Goal: Task Accomplishment & Management: Use online tool/utility

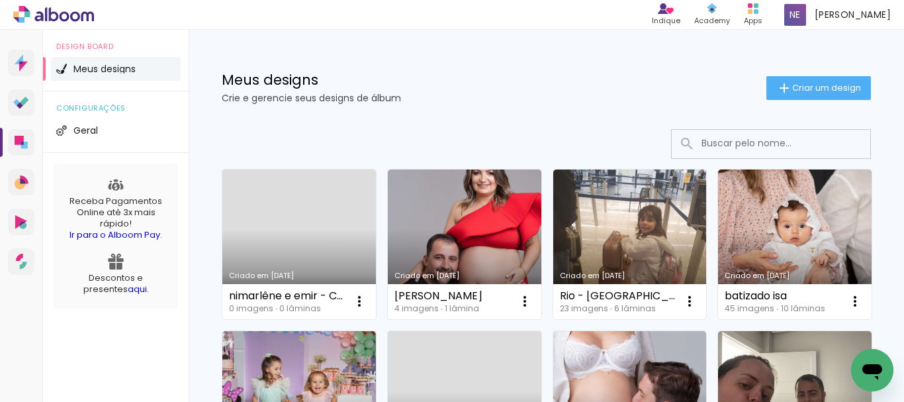
scroll to position [132, 0]
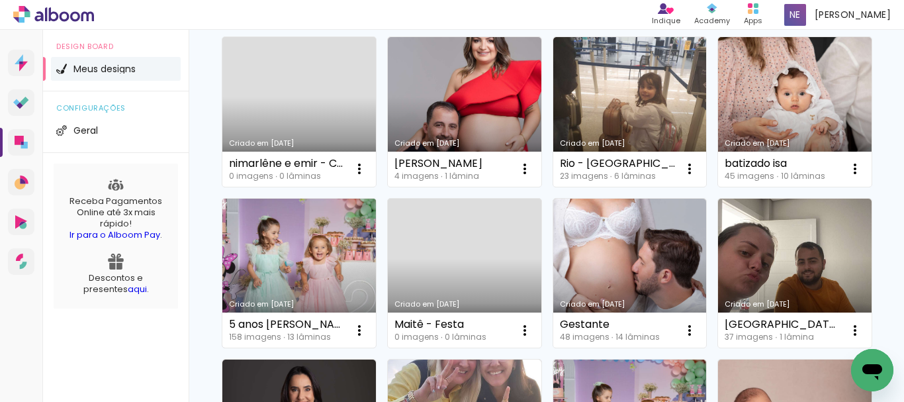
click at [376, 259] on link "Criado em [DATE]" at bounding box center [299, 274] width 154 height 150
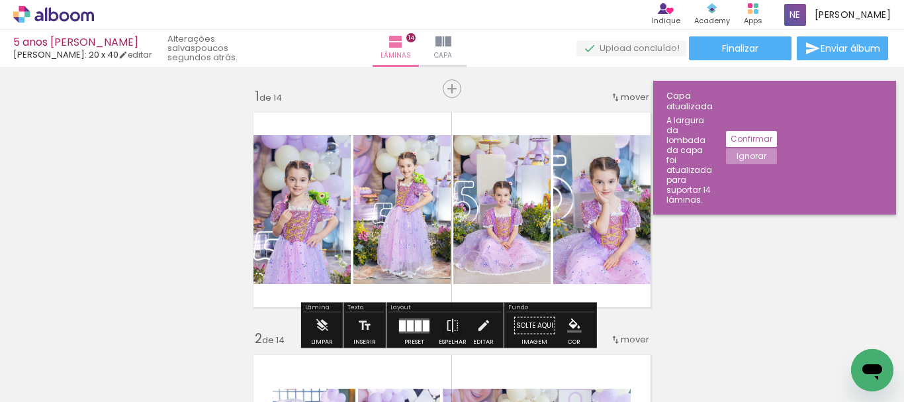
scroll to position [0, 6844]
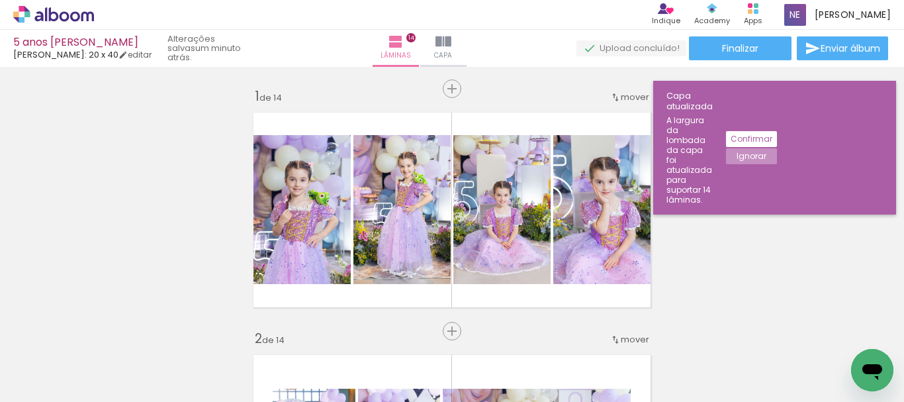
click at [0, 0] on slot "Ignorar" at bounding box center [0, 0] width 0 height 0
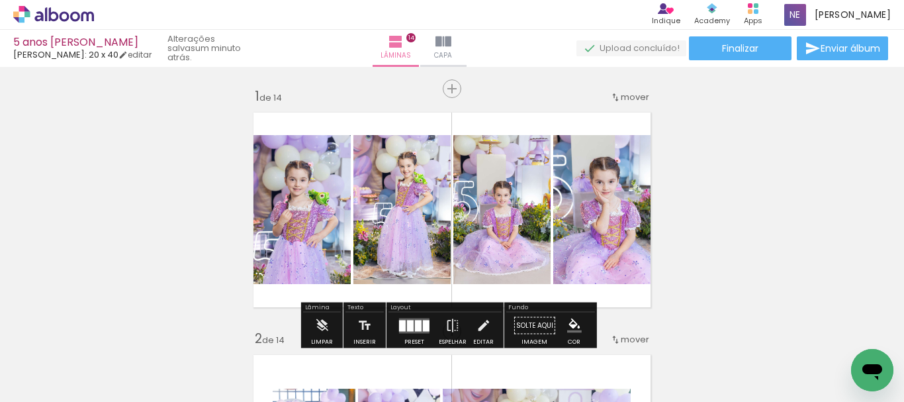
scroll to position [132, 0]
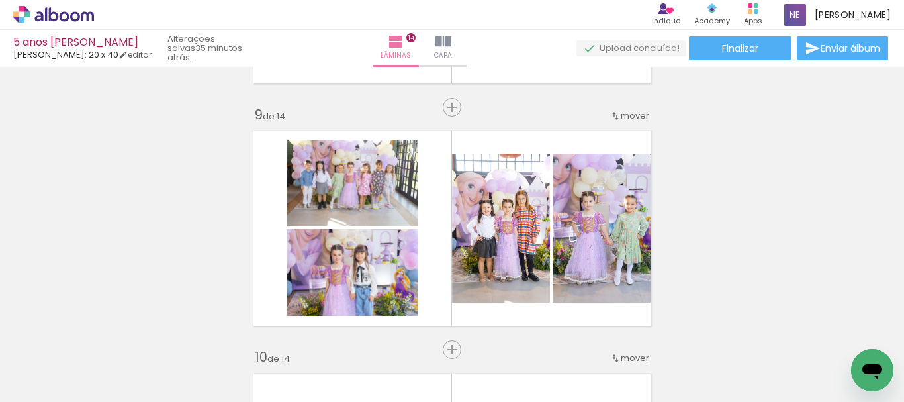
scroll to position [1986, 0]
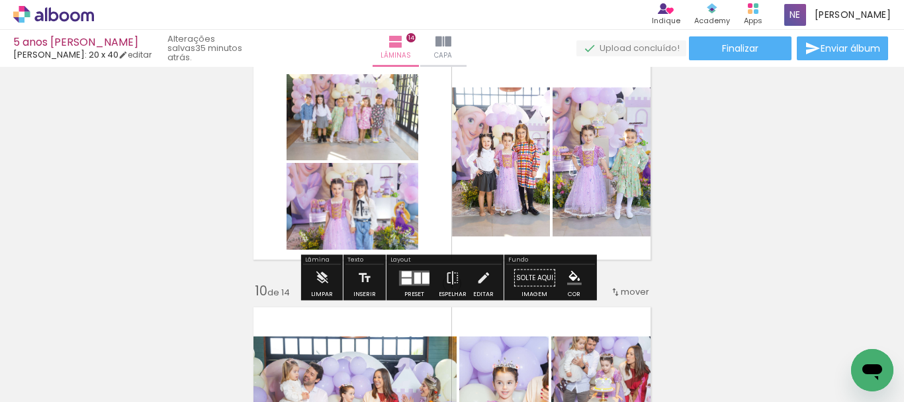
click at [416, 271] on quentale-layouter at bounding box center [414, 277] width 30 height 15
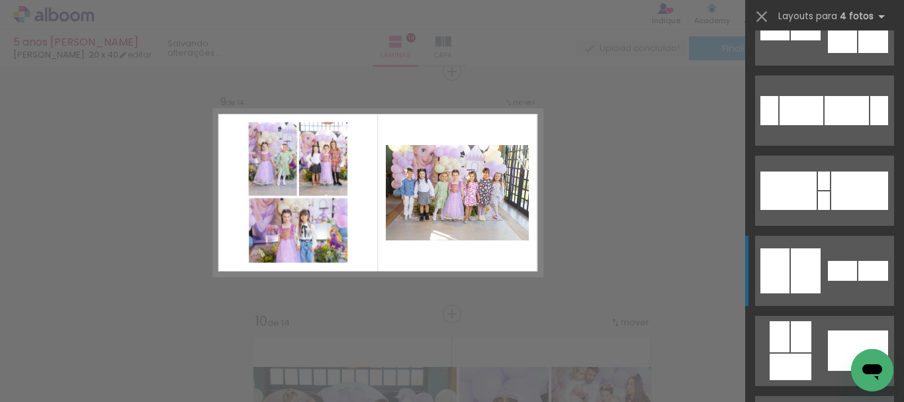
scroll to position [418, 0]
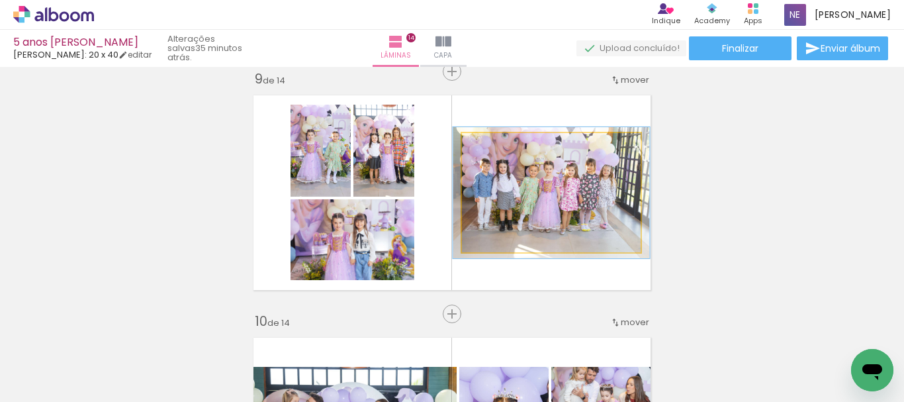
type paper-slider "110"
click at [492, 152] on div at bounding box center [497, 146] width 21 height 21
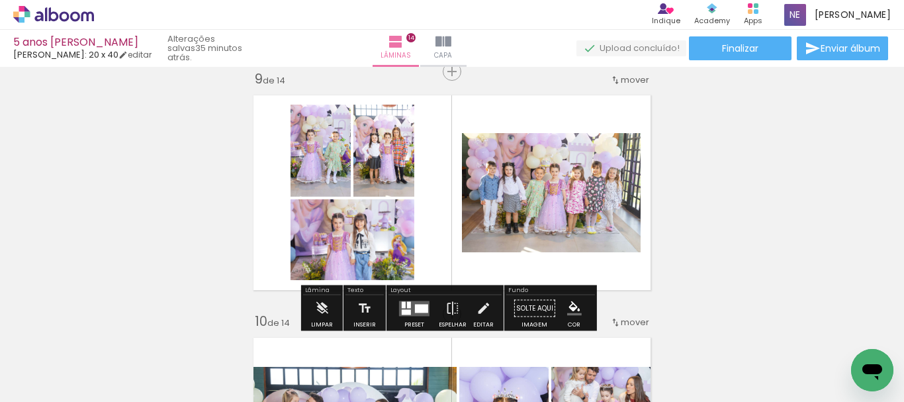
click at [409, 307] on quentale-layouter at bounding box center [414, 307] width 30 height 15
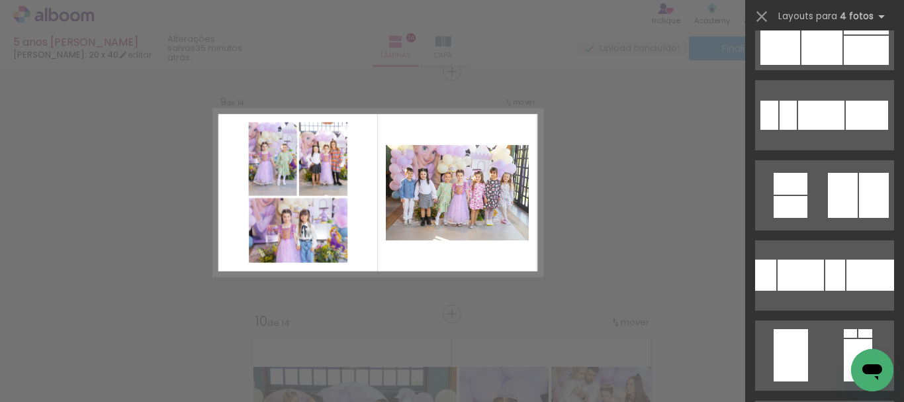
scroll to position [1838, 0]
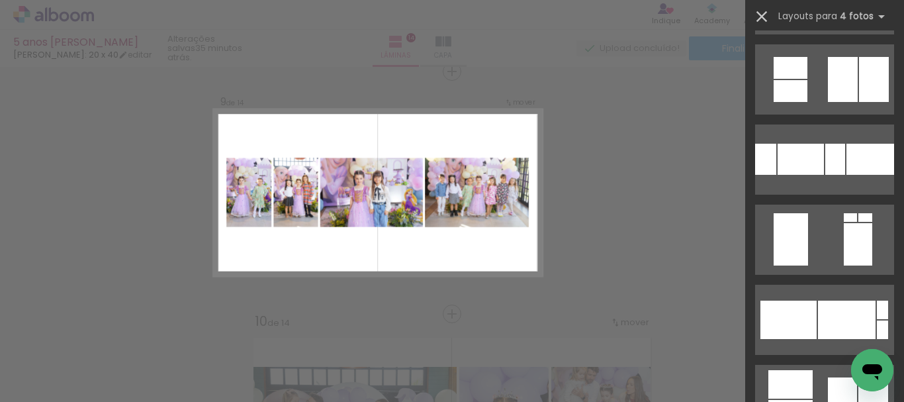
click at [766, 17] on iron-icon at bounding box center [762, 16] width 19 height 19
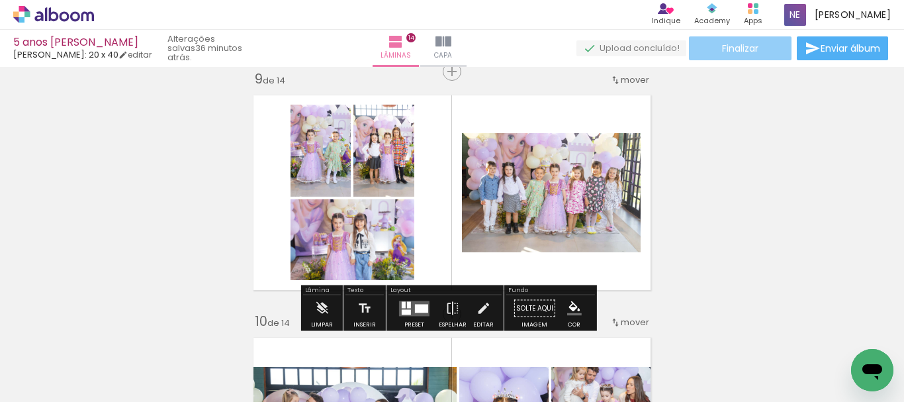
click at [739, 48] on span "Finalizar" at bounding box center [740, 48] width 36 height 9
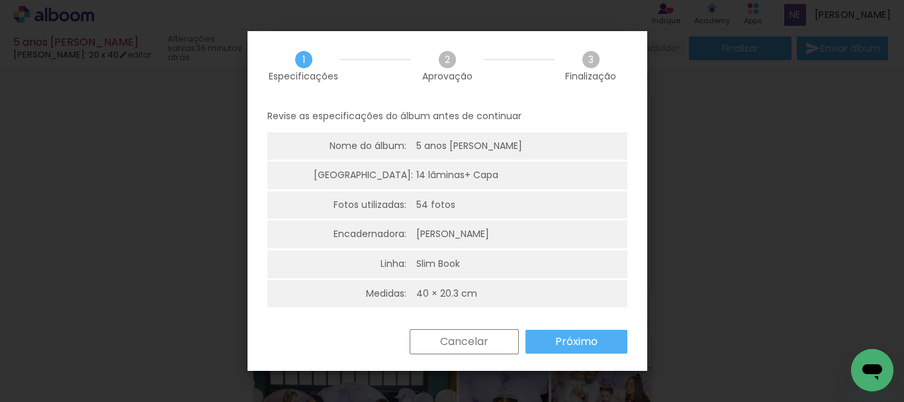
click at [0, 0] on slot "Próximo" at bounding box center [0, 0] width 0 height 0
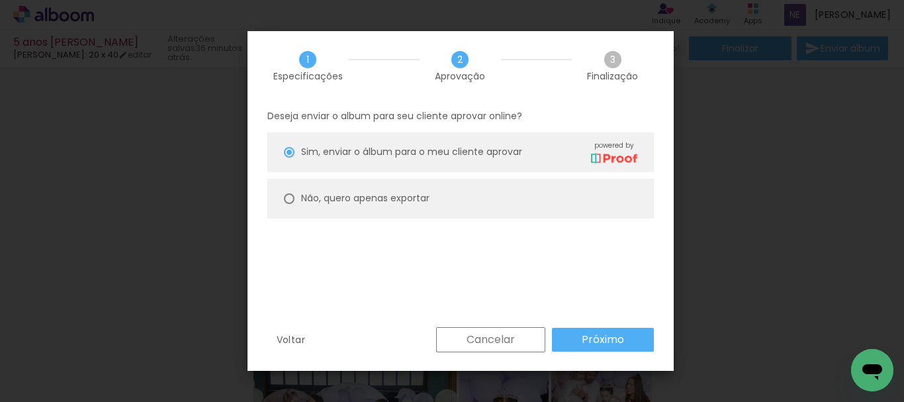
click at [354, 187] on paper-radio-button "Não, quero apenas exportar" at bounding box center [460, 199] width 387 height 40
type paper-radio-button "on"
click at [0, 0] on slot "Próximo" at bounding box center [0, 0] width 0 height 0
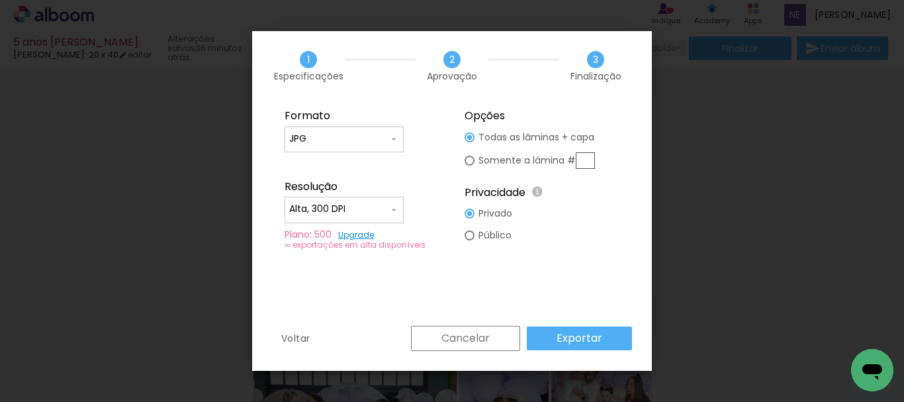
type input "Alta, 300 DPI"
click at [383, 140] on input "JPG" at bounding box center [338, 138] width 99 height 13
click at [347, 168] on paper-item "PDF" at bounding box center [344, 163] width 119 height 26
type input "PDF"
click at [380, 214] on input "Alta, 300 DPI" at bounding box center [338, 209] width 99 height 13
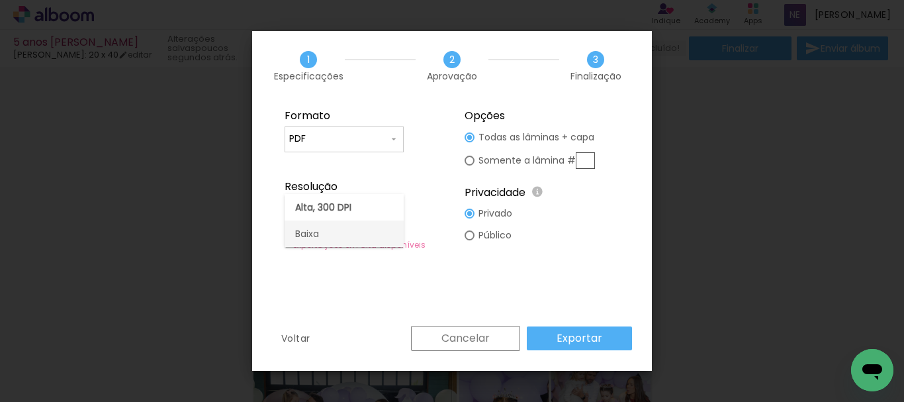
click at [383, 234] on paper-item "Baixa" at bounding box center [344, 233] width 119 height 26
type input "Baixa"
click at [0, 0] on slot "Exportar" at bounding box center [0, 0] width 0 height 0
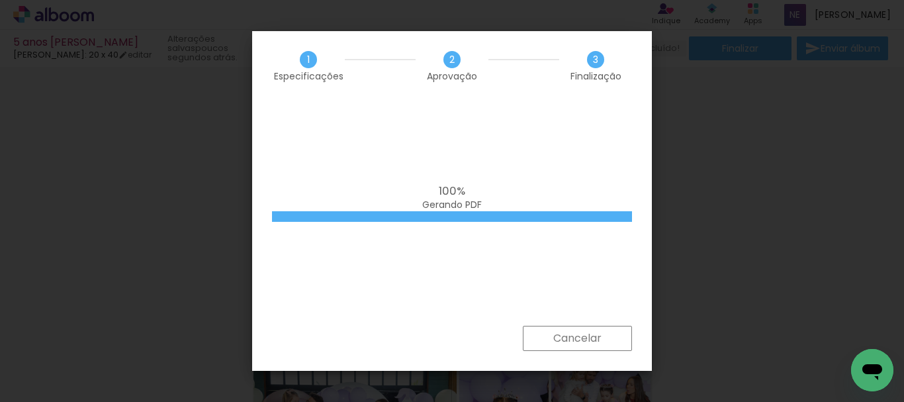
scroll to position [0, 6844]
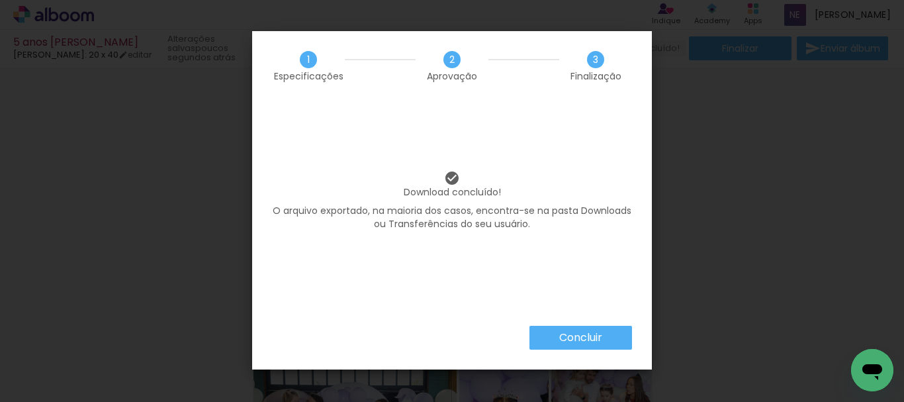
click at [0, 0] on slot "Concluir" at bounding box center [0, 0] width 0 height 0
